Goal: Transaction & Acquisition: Purchase product/service

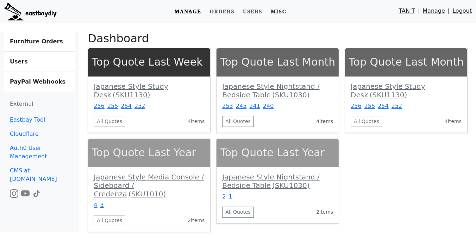
click at [284, 14] on link "Misc" at bounding box center [278, 11] width 21 height 13
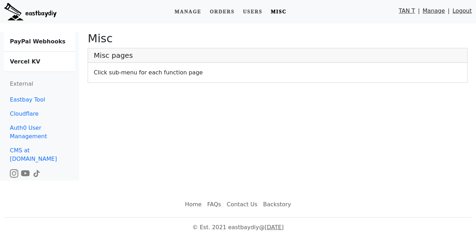
click at [31, 65] on b "Vercel KV" at bounding box center [25, 61] width 30 height 7
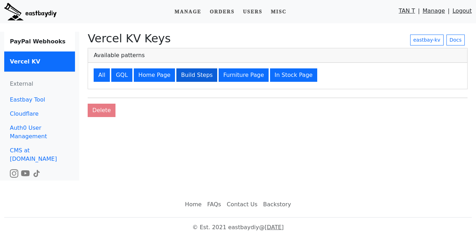
click at [188, 75] on button "Build Steps" at bounding box center [196, 74] width 41 height 13
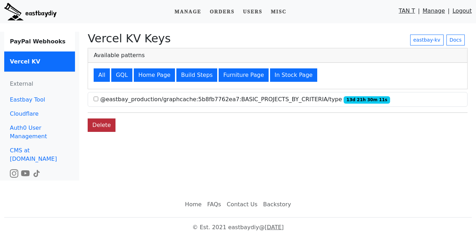
click at [101, 127] on button "Delete" at bounding box center [102, 124] width 28 height 13
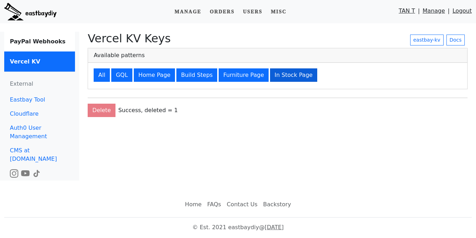
click at [273, 77] on button "In Stock Page" at bounding box center [293, 74] width 47 height 13
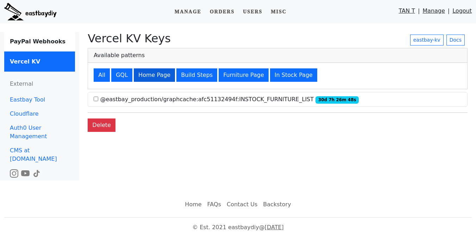
click at [147, 73] on button "Home Page" at bounding box center [154, 74] width 41 height 13
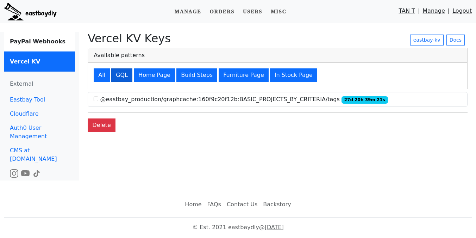
click at [117, 74] on button "GQL" at bounding box center [121, 74] width 21 height 13
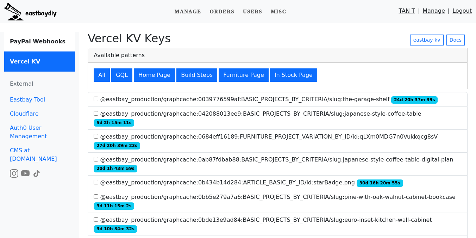
scroll to position [1113, 0]
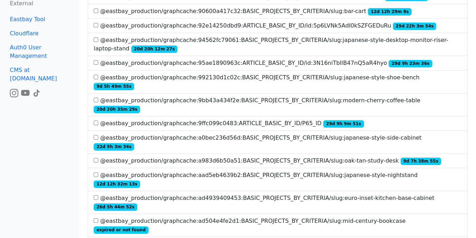
scroll to position [1527, 0]
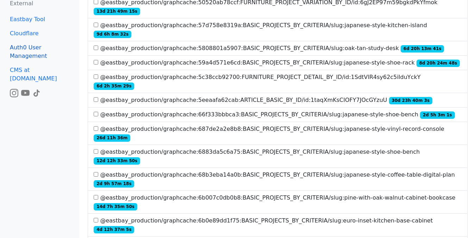
click at [69, 48] on link "Auth0 User Management" at bounding box center [39, 52] width 71 height 23
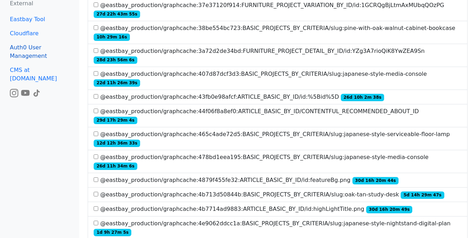
scroll to position [637, 0]
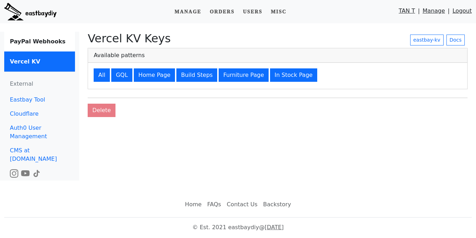
click at [41, 26] on body "Manage Orders Users Misc TAN T | Manage | Logout PayPal Webhooks Vercel KV Exte…" at bounding box center [238, 115] width 476 height 231
click at [39, 15] on img at bounding box center [30, 12] width 52 height 18
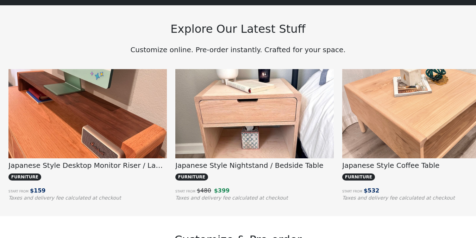
scroll to position [516, 0]
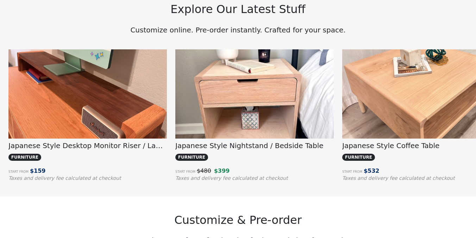
click at [99, 82] on img at bounding box center [87, 108] width 158 height 119
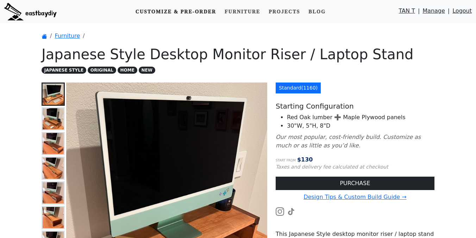
click at [194, 15] on link "Customize & Pre-order" at bounding box center [176, 11] width 86 height 13
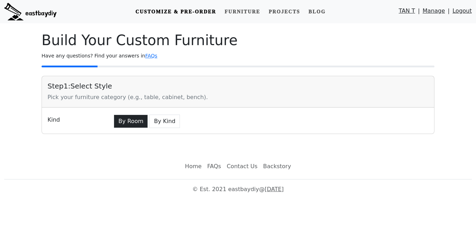
click at [132, 126] on button "By Room" at bounding box center [131, 120] width 34 height 13
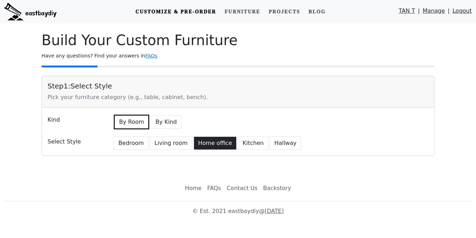
click at [204, 141] on button "Home office" at bounding box center [215, 142] width 43 height 13
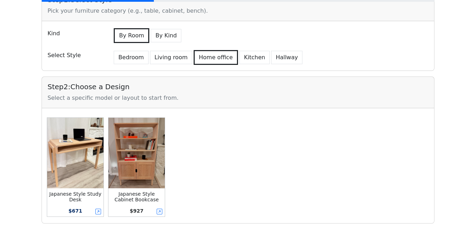
scroll to position [87, 0]
